Goal: Task Accomplishment & Management: Manage account settings

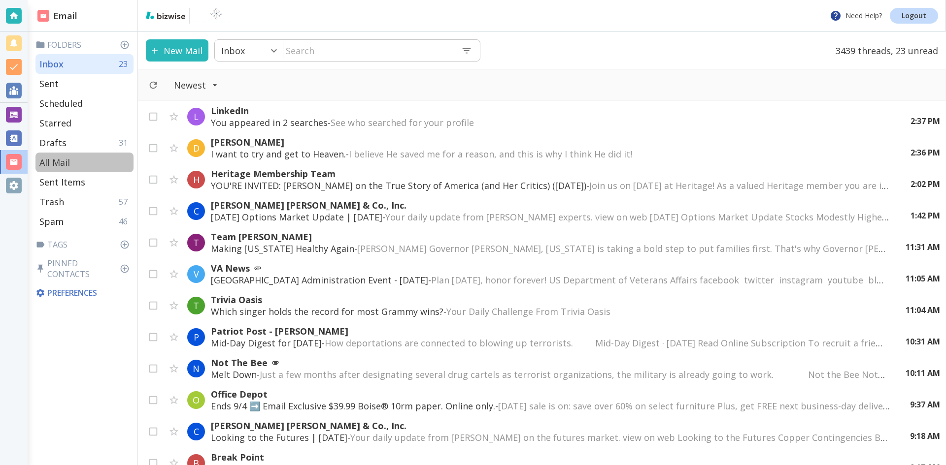
click at [60, 159] on p "All Mail" at bounding box center [54, 163] width 31 height 12
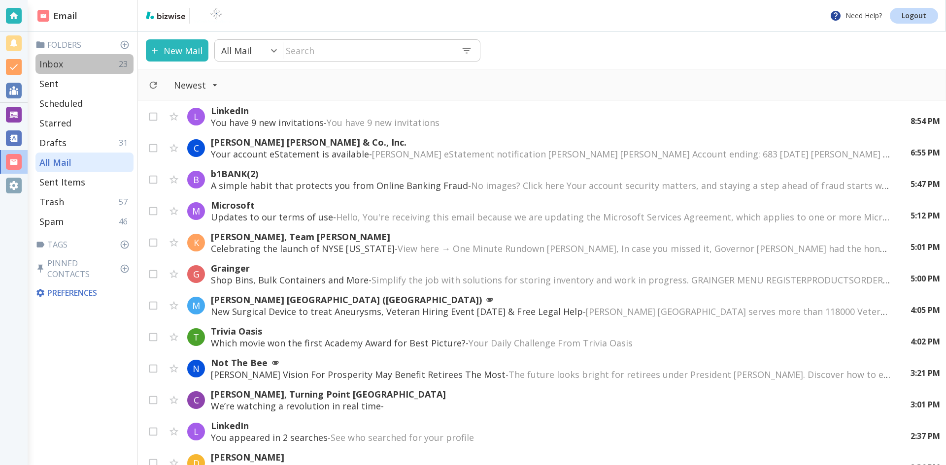
click at [50, 63] on p "Inbox" at bounding box center [51, 64] width 24 height 12
type input "0"
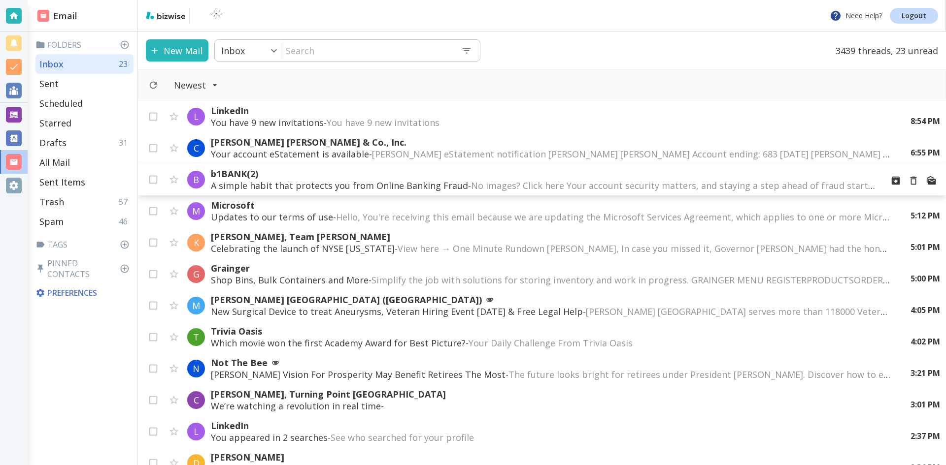
click at [394, 177] on p "b1BANK (2)" at bounding box center [543, 174] width 664 height 12
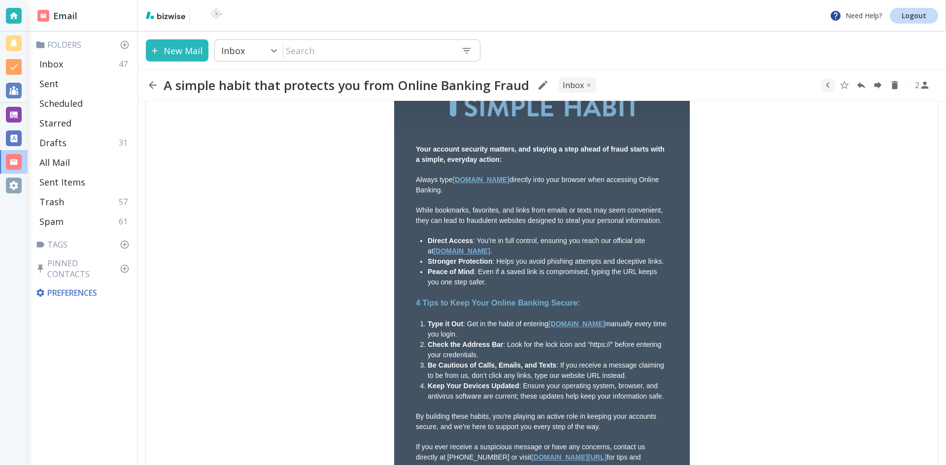
scroll to position [197, 0]
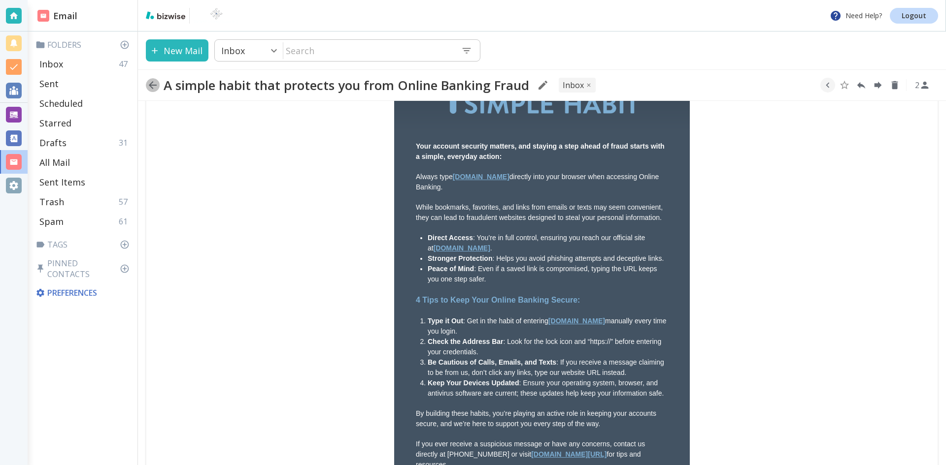
click at [151, 83] on icon "button" at bounding box center [153, 85] width 8 height 8
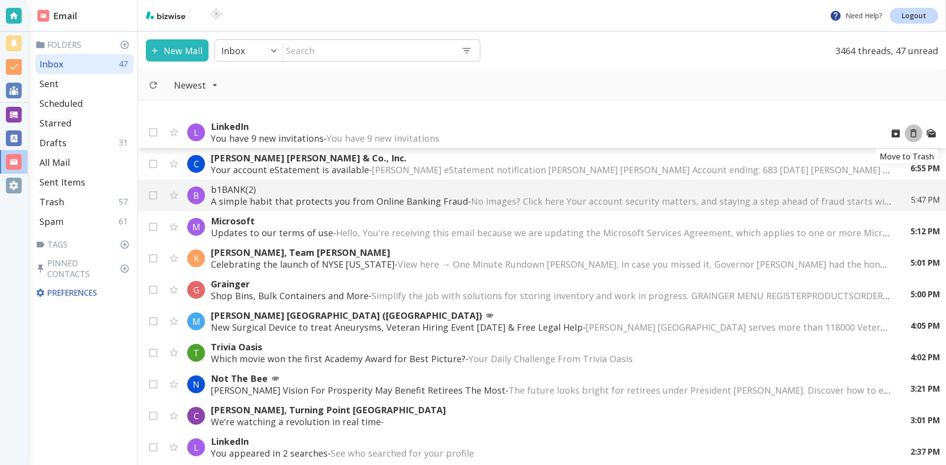
click at [908, 133] on icon "Move to Trash" at bounding box center [913, 133] width 11 height 11
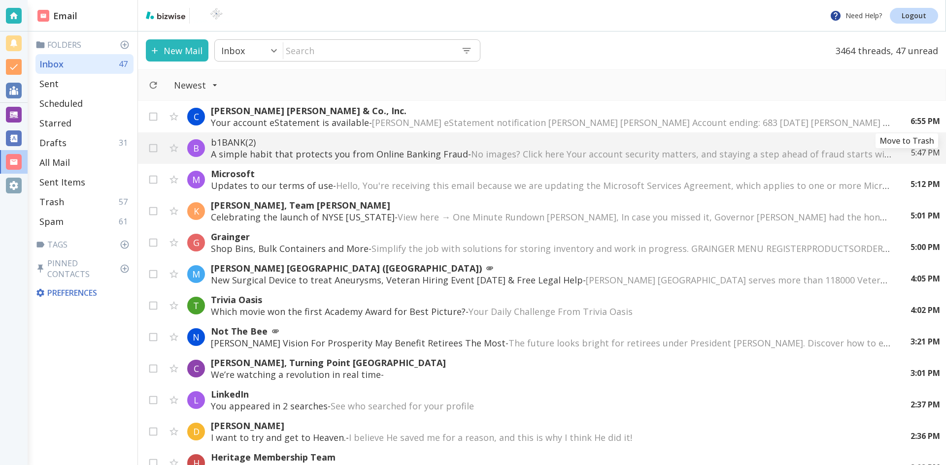
click at [0, 0] on icon "Move to Trash" at bounding box center [0, 0] width 0 height 0
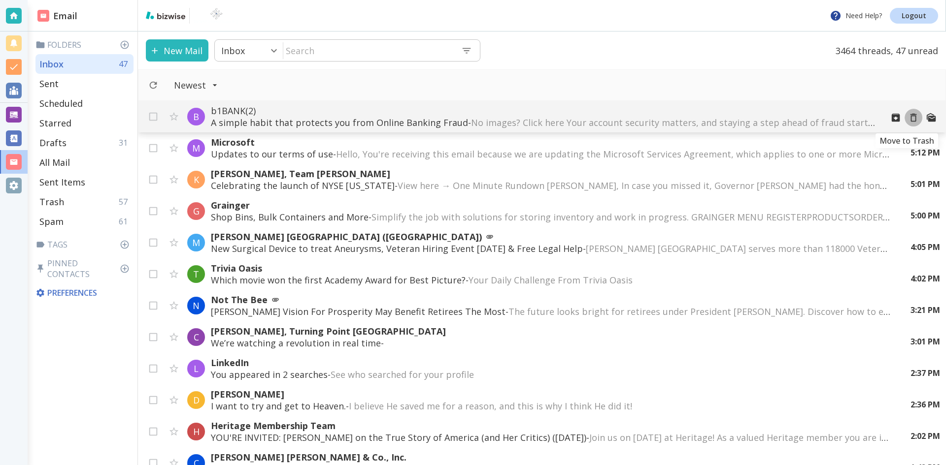
click at [908, 117] on icon "Move to Trash" at bounding box center [913, 117] width 11 height 11
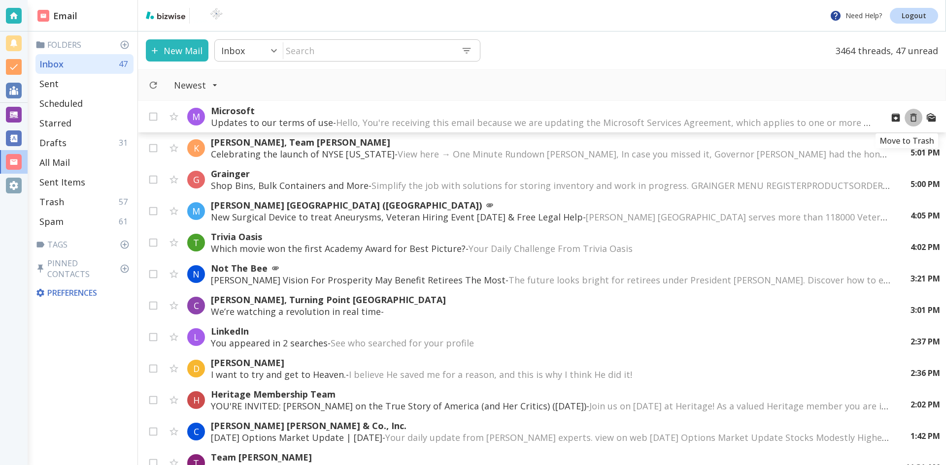
click at [910, 116] on icon "Move to Trash" at bounding box center [913, 118] width 6 height 8
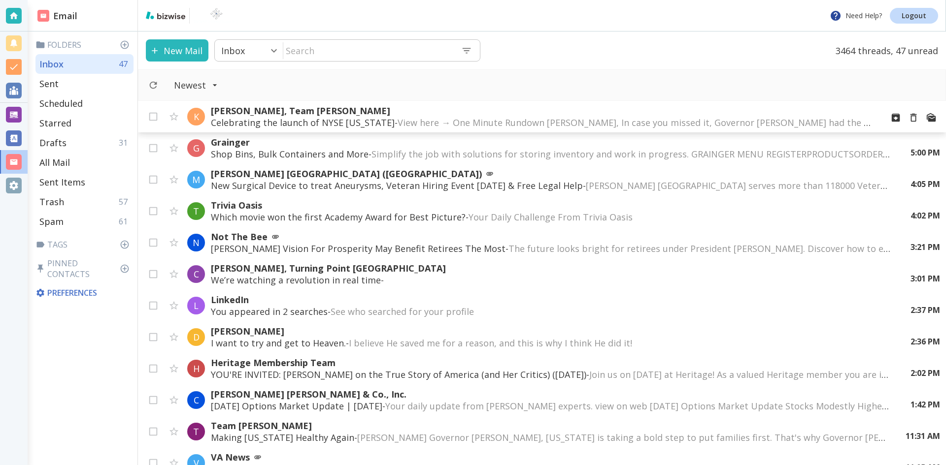
click at [460, 121] on span "View here → One Minute Rundown [PERSON_NAME], In case you missed it, Governor […" at bounding box center [900, 123] width 1007 height 12
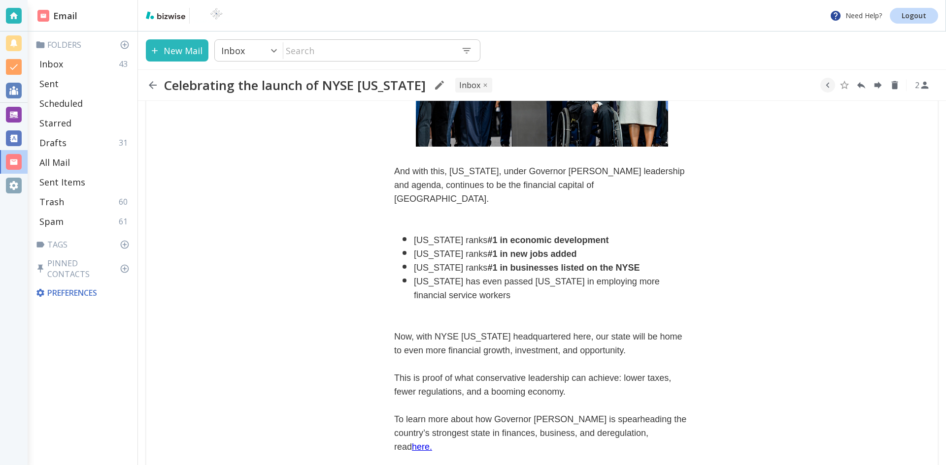
scroll to position [394, 0]
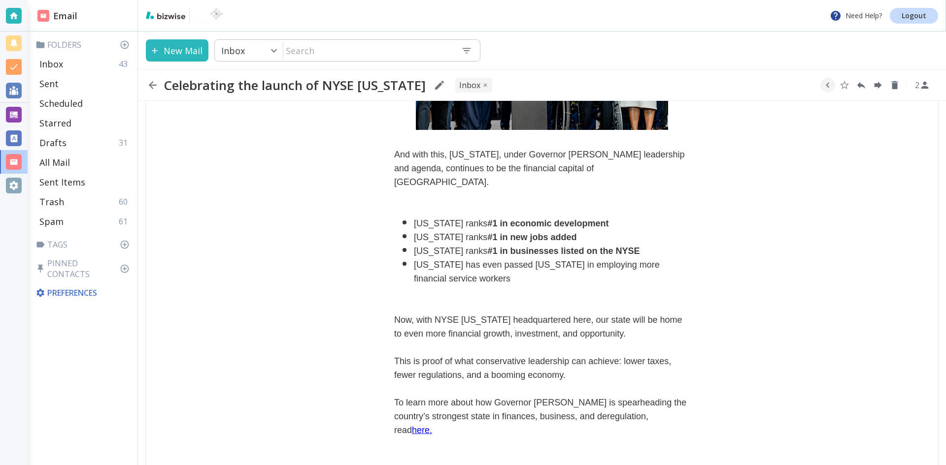
click at [153, 82] on icon "button" at bounding box center [153, 85] width 12 height 12
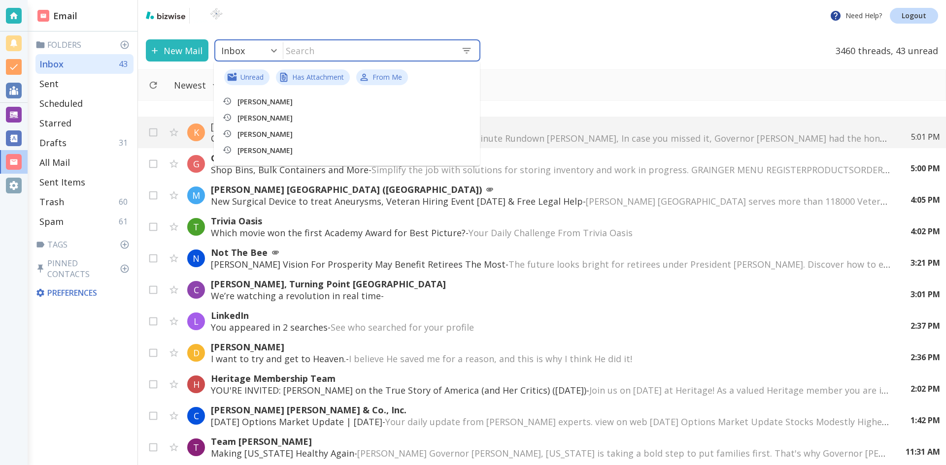
click at [321, 51] on input "text" at bounding box center [368, 50] width 170 height 20
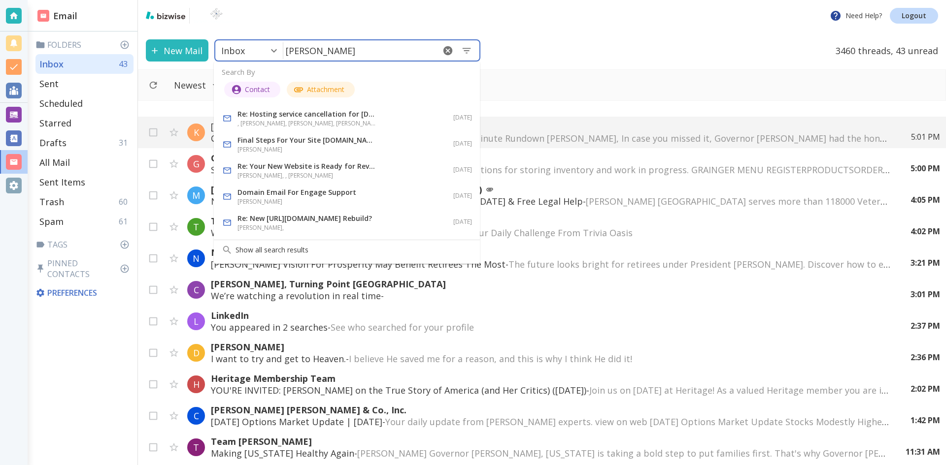
type input "[PERSON_NAME]"
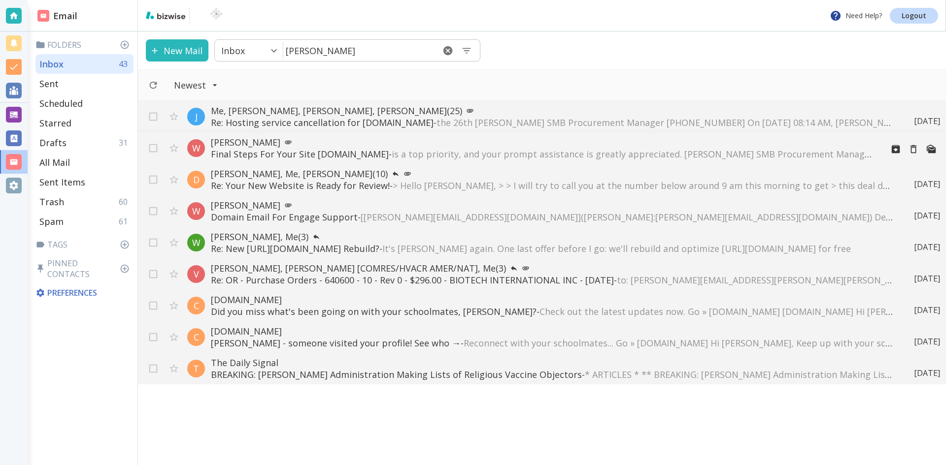
click at [244, 140] on p "[PERSON_NAME]" at bounding box center [543, 142] width 664 height 12
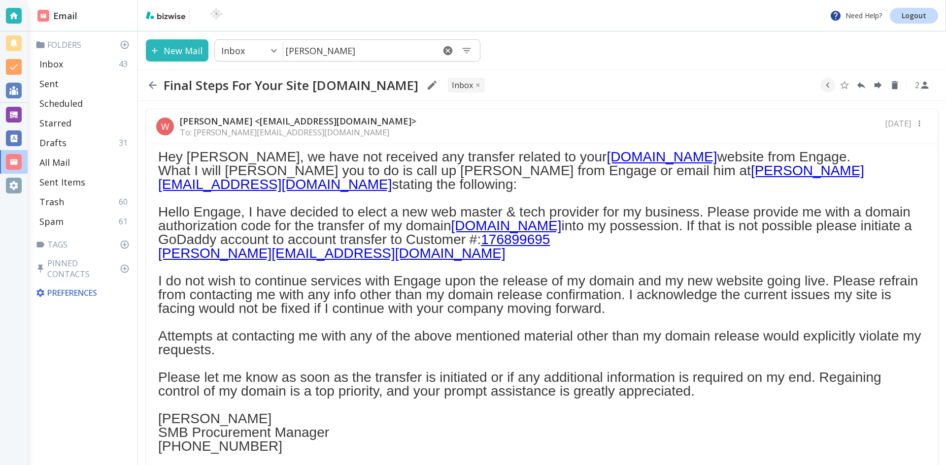
scroll to position [30, 0]
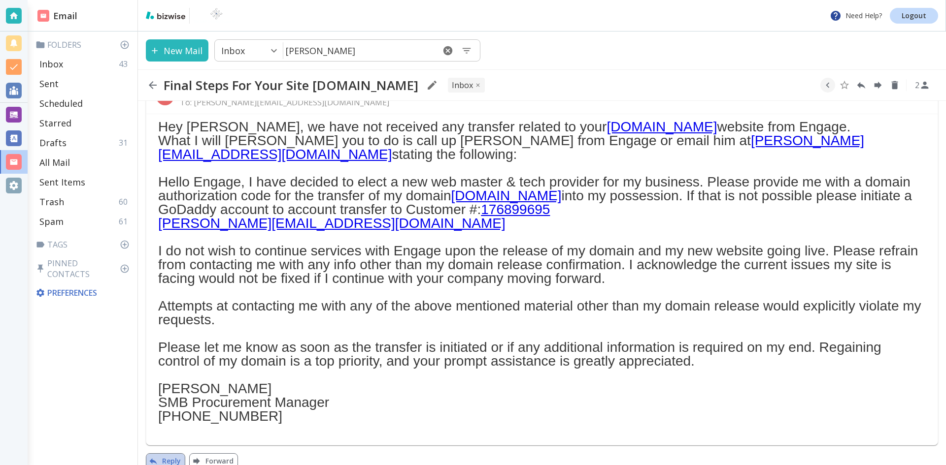
click at [168, 454] on button "Reply" at bounding box center [165, 462] width 39 height 16
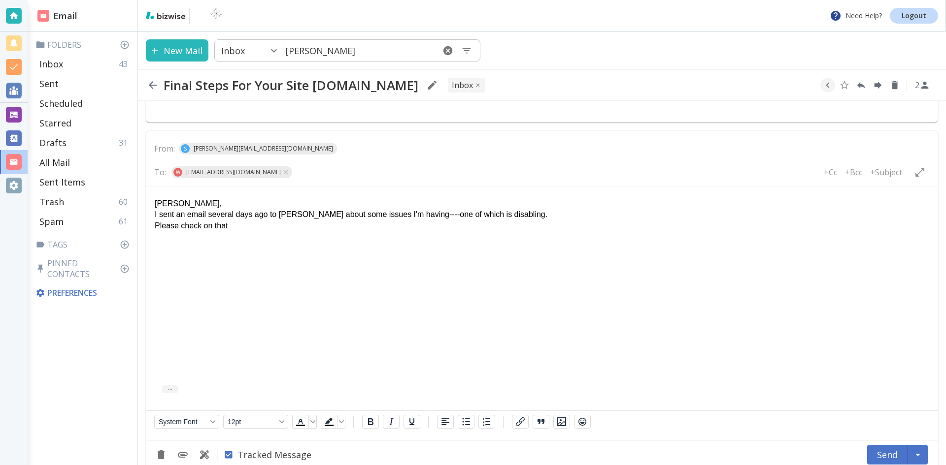
click at [502, 214] on p "I sent an email several days ago to [PERSON_NAME] about some issues I'm having-…" at bounding box center [542, 214] width 774 height 11
click at [293, 215] on p "I sent an email several days ago to [PERSON_NAME] about some issues I'm having-…" at bounding box center [542, 214] width 774 height 11
click at [264, 216] on p "I sent an email several days ago to [PERSON_NAME] about some issues I'm having-…" at bounding box center [542, 214] width 774 height 11
click at [241, 229] on p "Please check on that" at bounding box center [542, 226] width 774 height 11
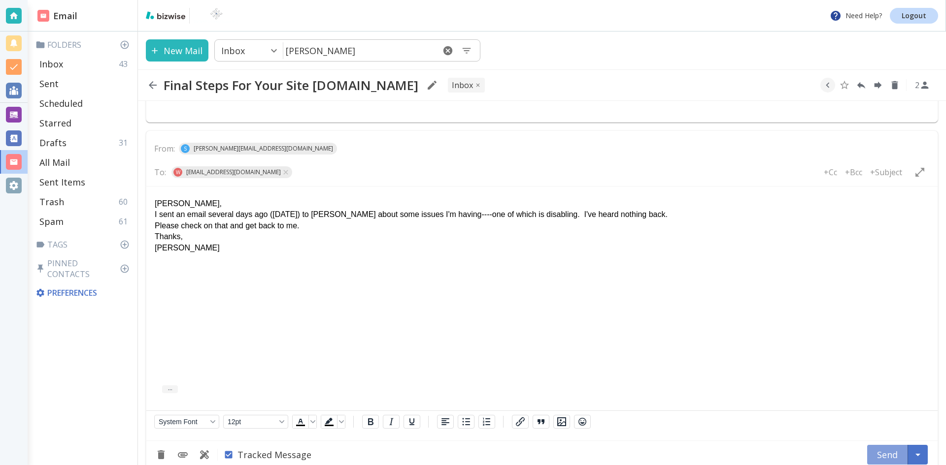
click at [885, 445] on button "Send" at bounding box center [887, 455] width 41 height 20
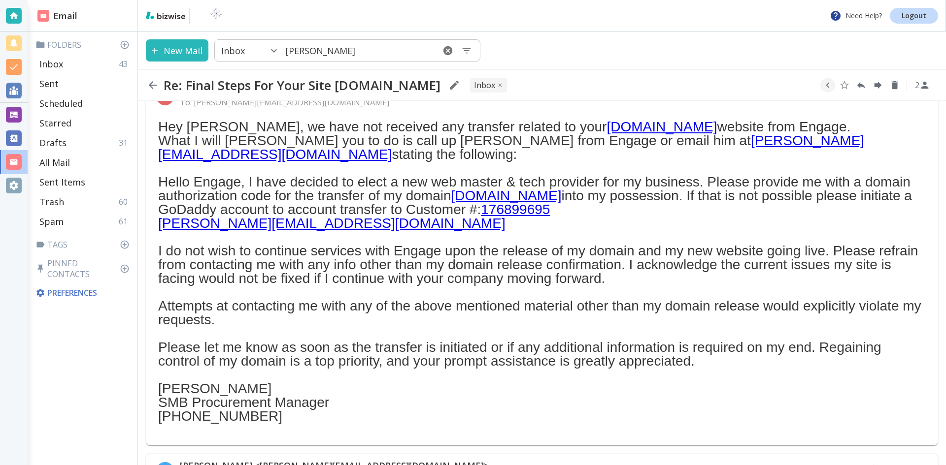
scroll to position [147, 0]
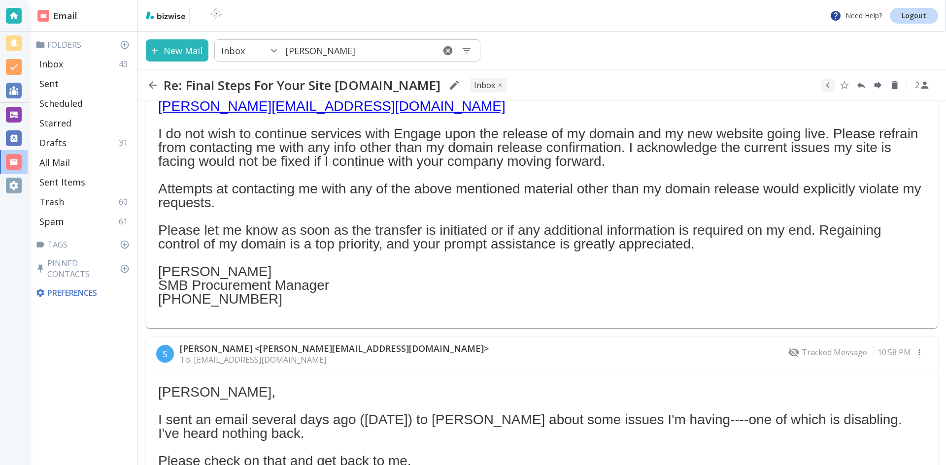
click at [150, 82] on icon "button" at bounding box center [153, 85] width 12 height 12
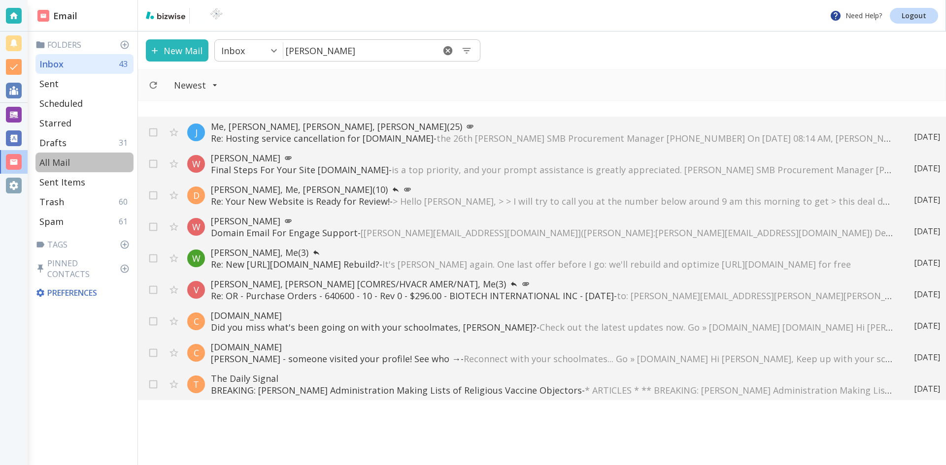
click at [55, 157] on p "All Mail" at bounding box center [54, 163] width 31 height 12
type input "5"
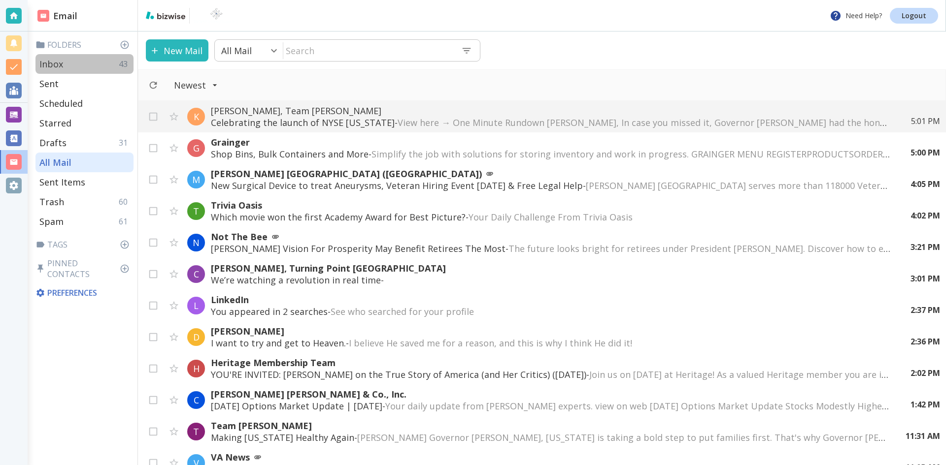
click at [64, 64] on div "Inbox 43" at bounding box center [84, 64] width 98 height 20
type input "0"
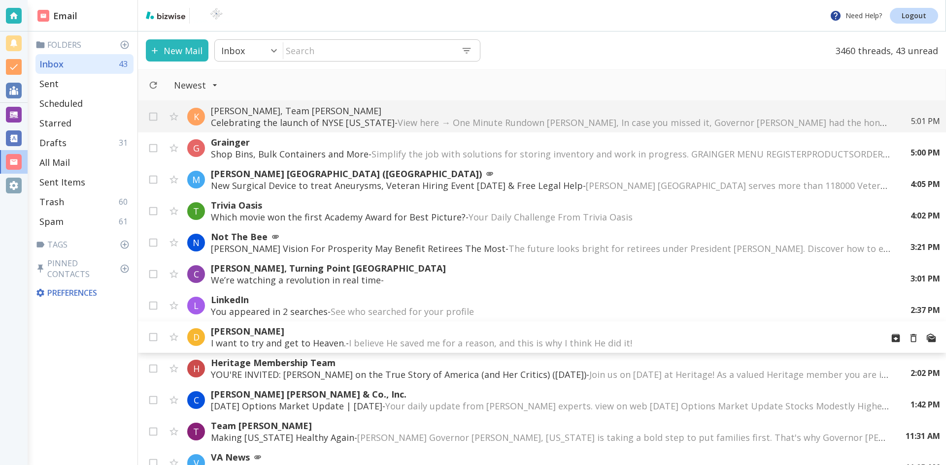
click at [285, 329] on p "[PERSON_NAME]" at bounding box center [543, 332] width 664 height 12
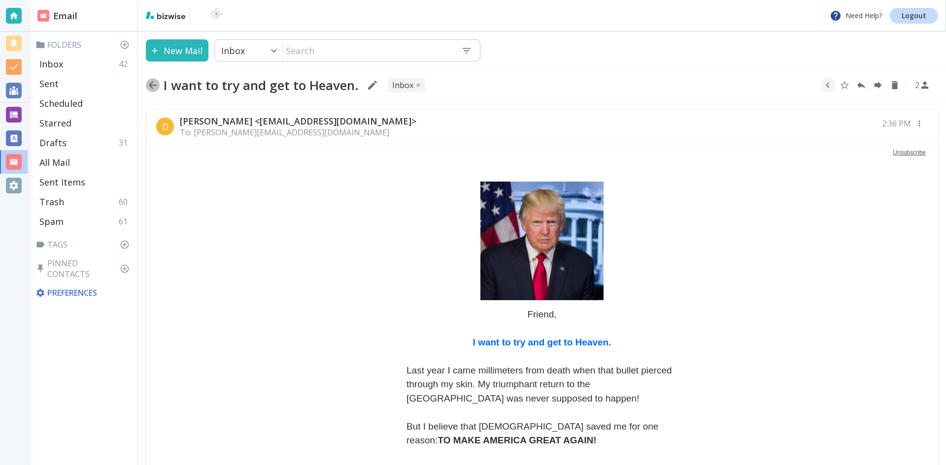
click at [152, 84] on icon "button" at bounding box center [153, 85] width 12 height 12
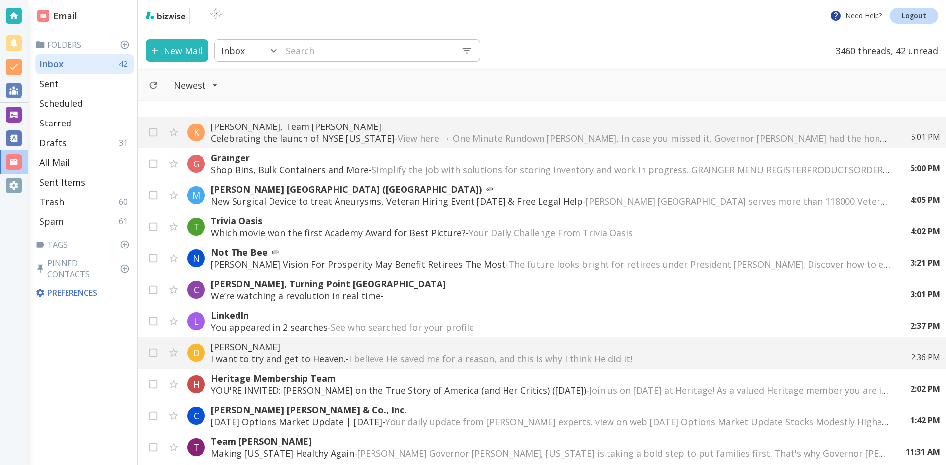
click at [54, 219] on p "Spam" at bounding box center [51, 222] width 24 height 12
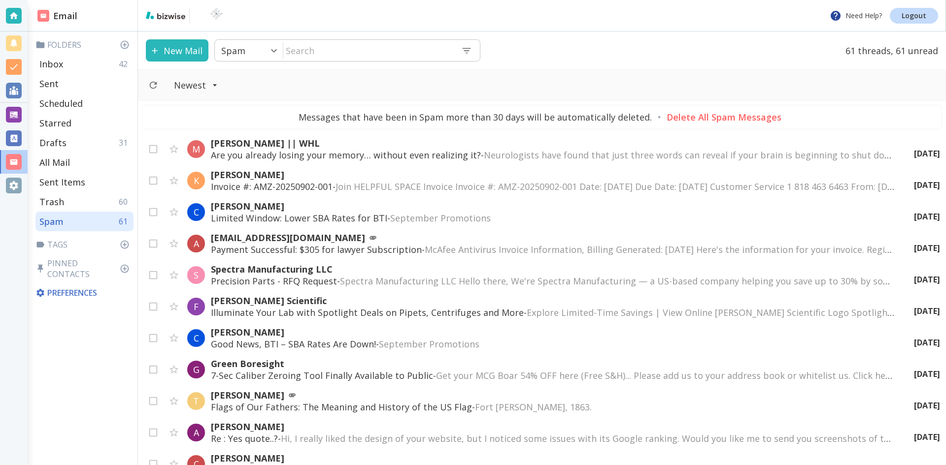
scroll to position [1591, 0]
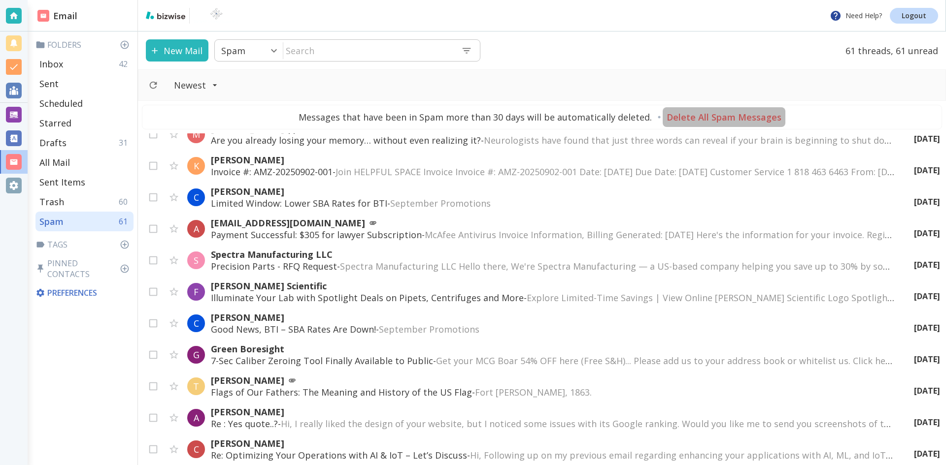
click at [743, 114] on p "Delete All Spam Messages" at bounding box center [723, 117] width 115 height 12
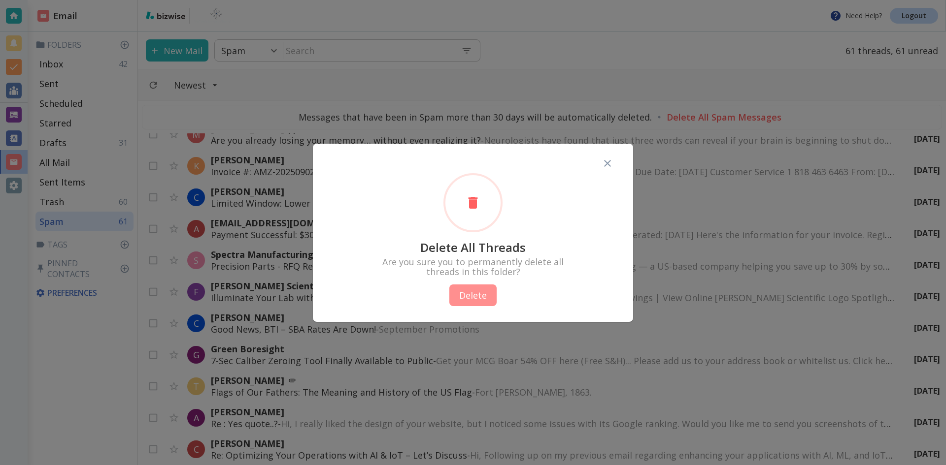
click at [472, 293] on button "Delete" at bounding box center [472, 296] width 47 height 22
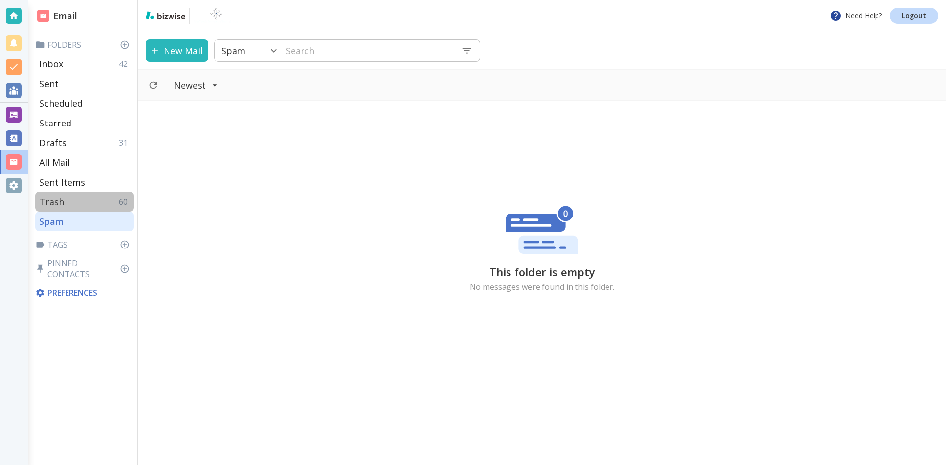
click at [53, 199] on p "Trash" at bounding box center [51, 202] width 25 height 12
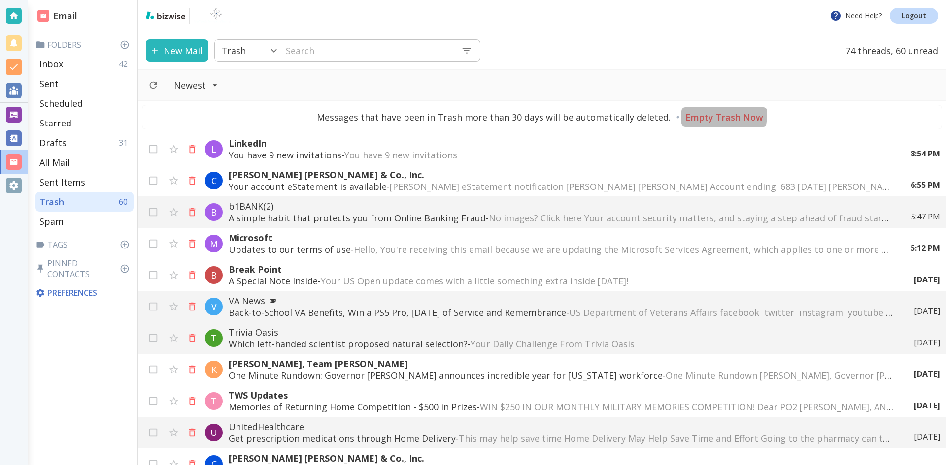
click at [714, 115] on p "Empty Trash Now" at bounding box center [724, 117] width 78 height 12
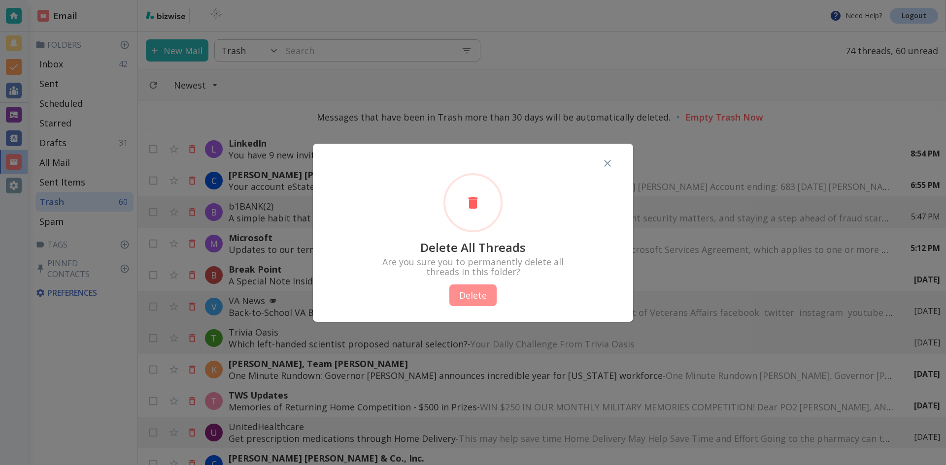
click at [471, 294] on button "Delete" at bounding box center [472, 296] width 47 height 22
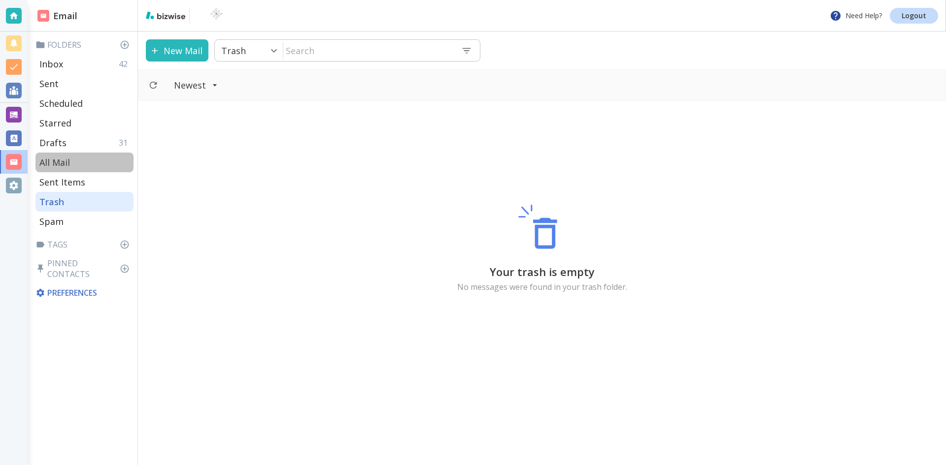
click at [63, 161] on p "All Mail" at bounding box center [54, 163] width 31 height 12
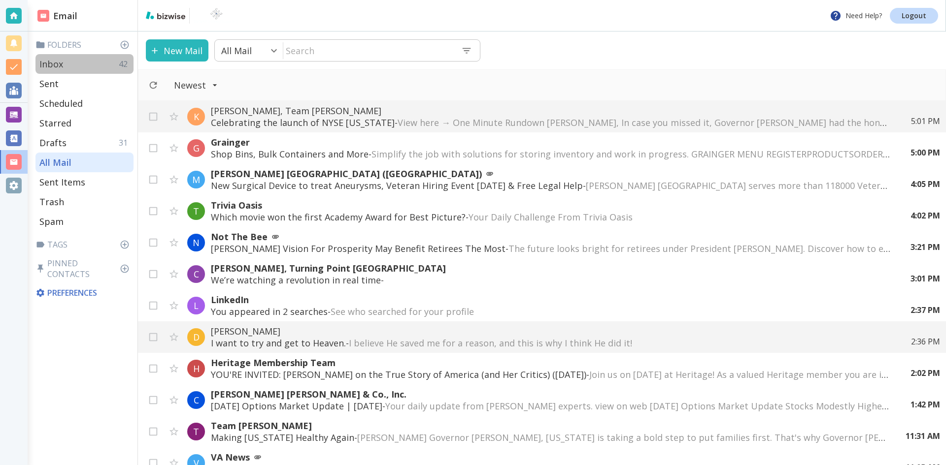
click at [58, 61] on p "Inbox" at bounding box center [51, 64] width 24 height 12
type input "0"
